Goal: Find specific page/section: Find specific page/section

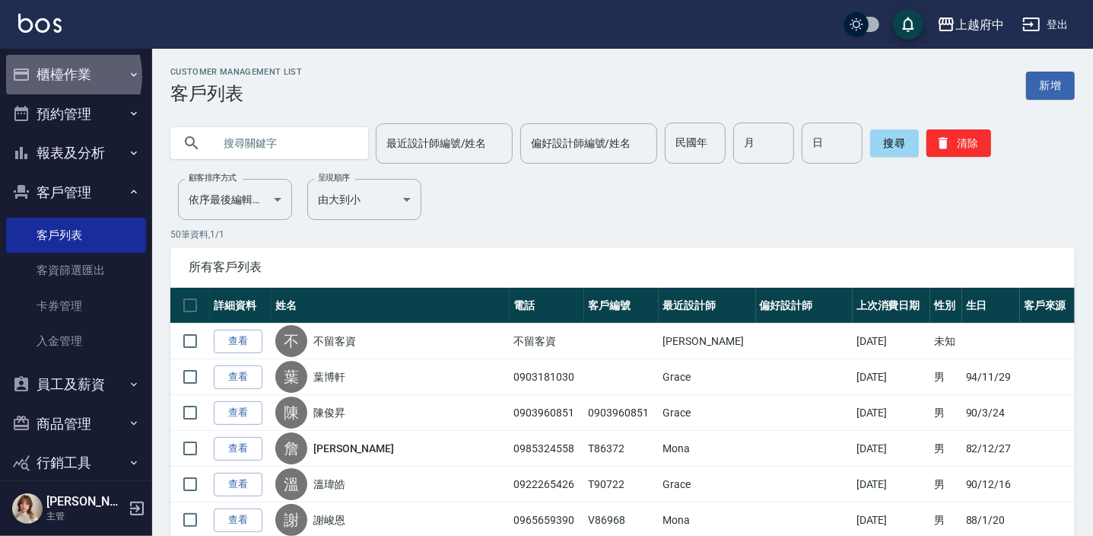
click at [55, 76] on button "櫃檯作業" at bounding box center [76, 75] width 140 height 40
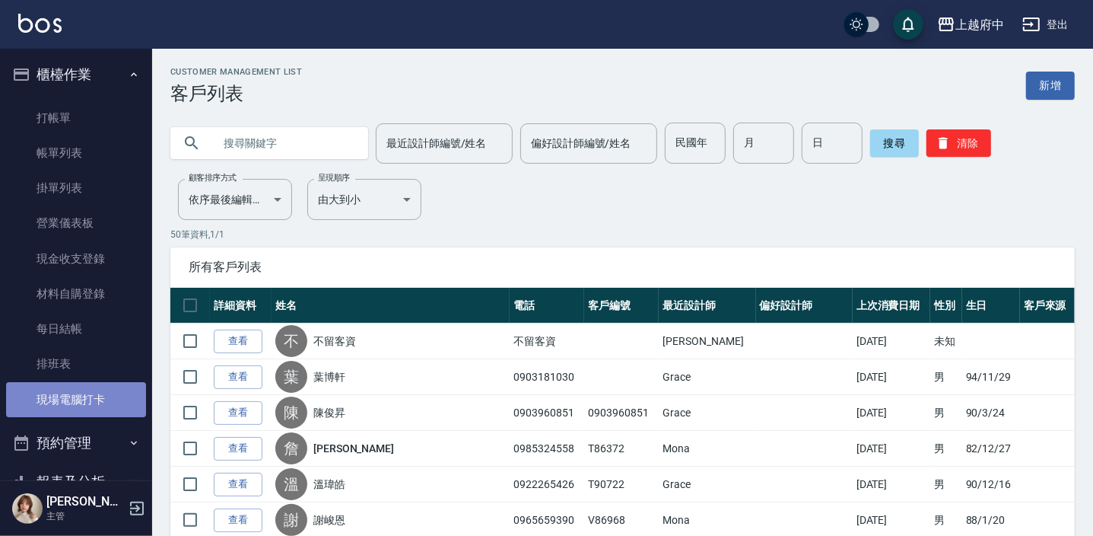
click at [75, 401] on link "現場電腦打卡" at bounding box center [76, 399] width 140 height 35
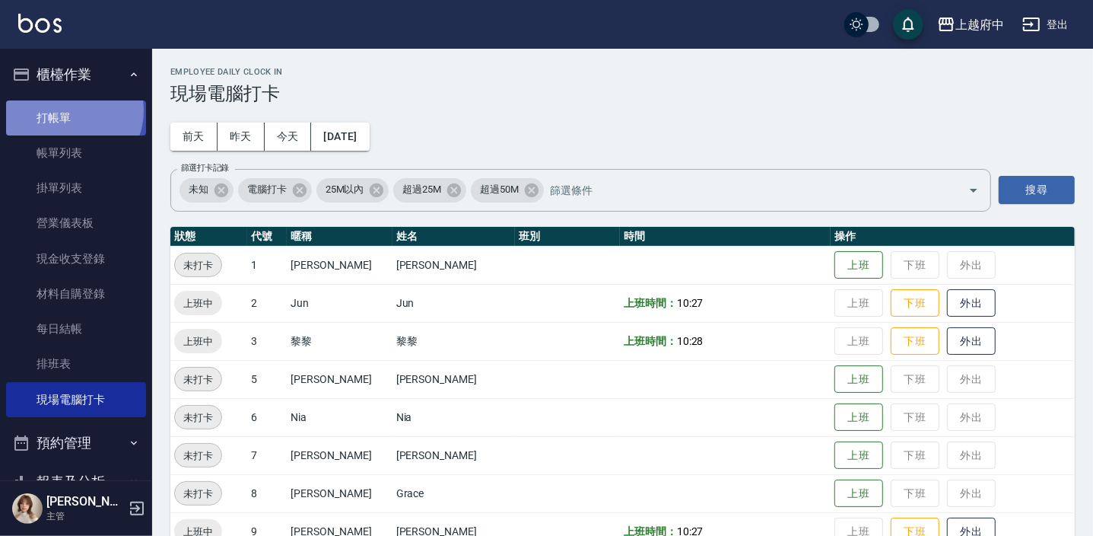
click at [68, 110] on link "打帳單" at bounding box center [76, 117] width 140 height 35
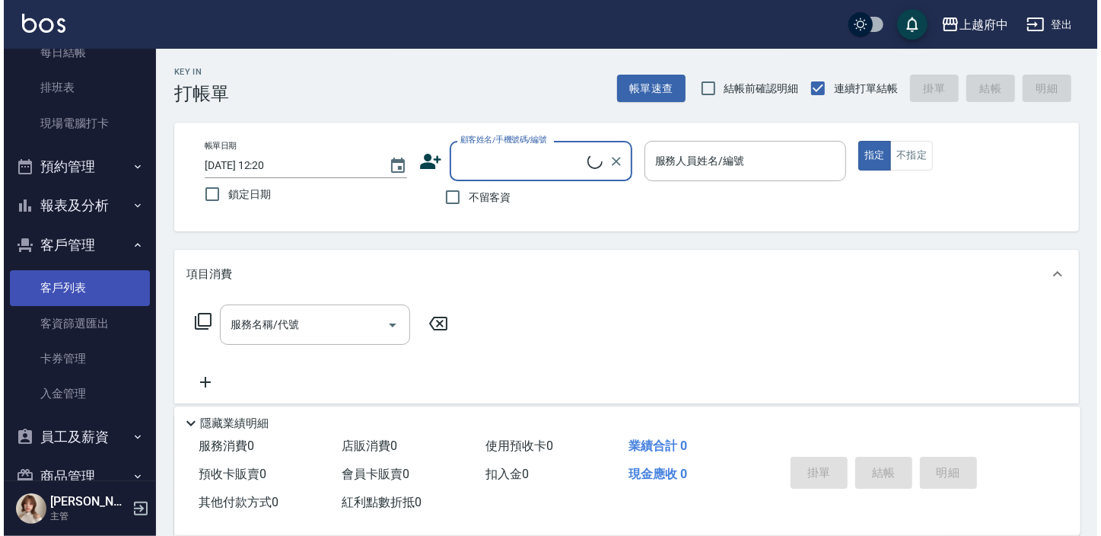
scroll to position [388, 0]
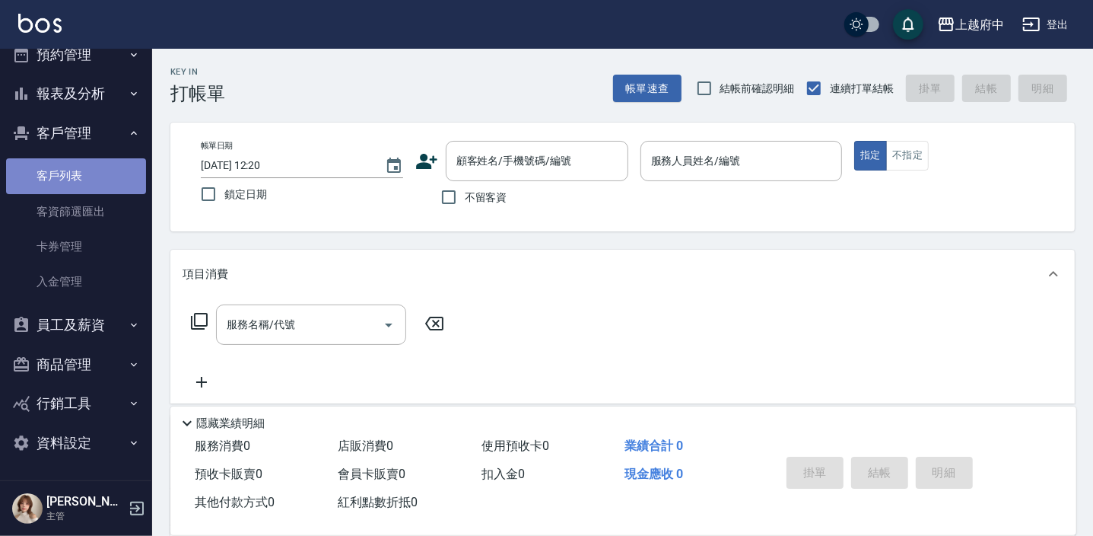
click at [90, 165] on link "客戶列表" at bounding box center [76, 175] width 140 height 35
